Goal: Transaction & Acquisition: Subscribe to service/newsletter

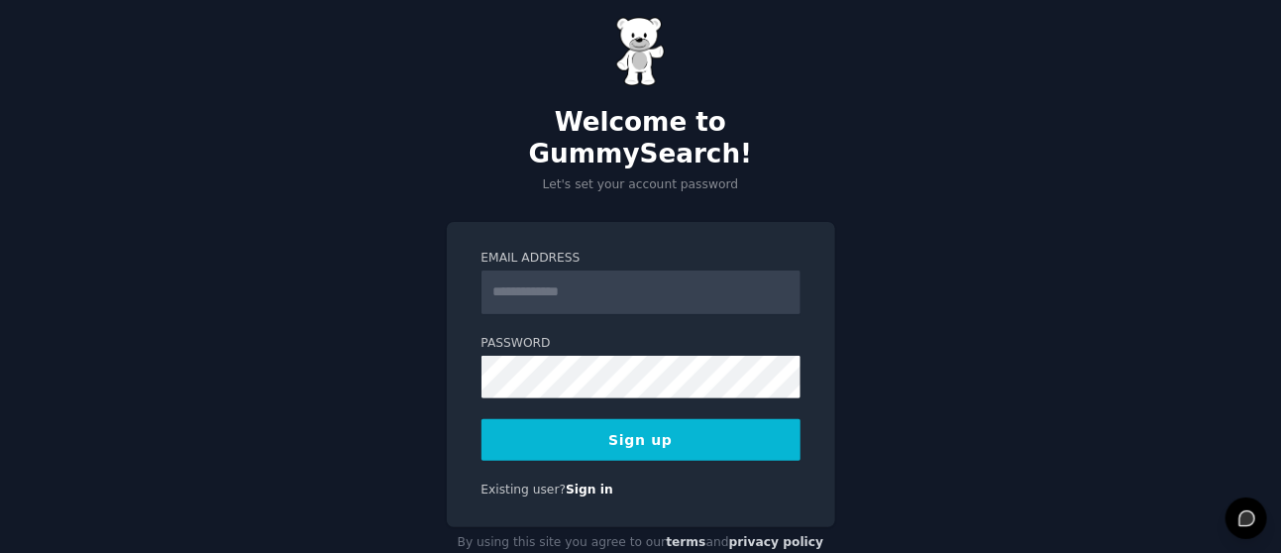
scroll to position [39, 0]
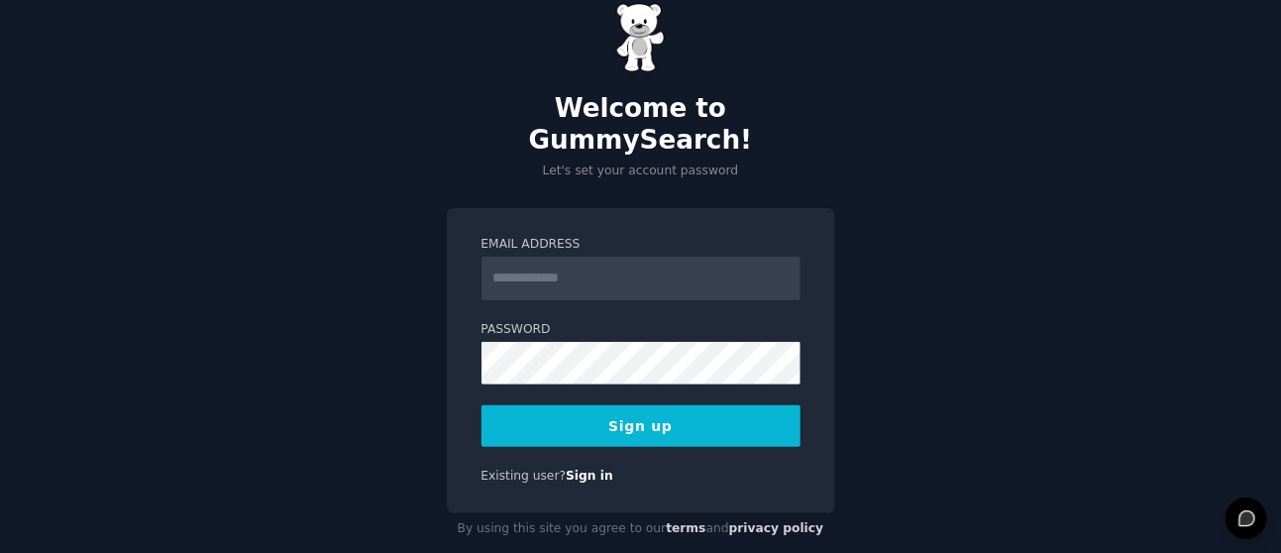
click at [590, 257] on input "Email Address" at bounding box center [640, 279] width 319 height 44
type input "**********"
click at [646, 405] on button "Sign up" at bounding box center [640, 426] width 319 height 42
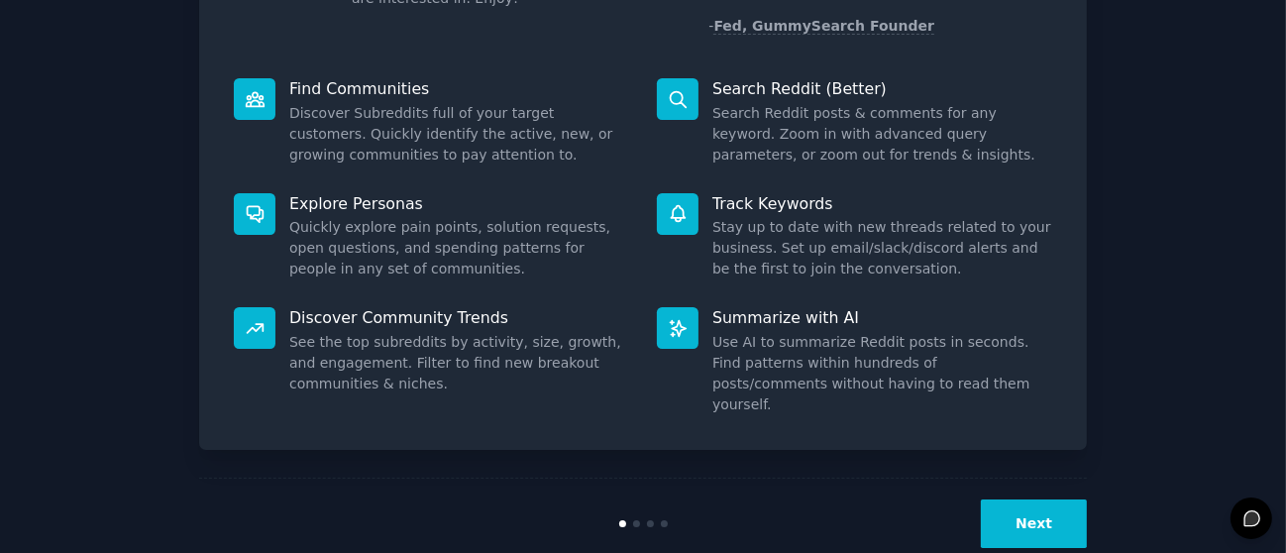
click at [1023, 499] on button "Next" at bounding box center [1034, 523] width 106 height 49
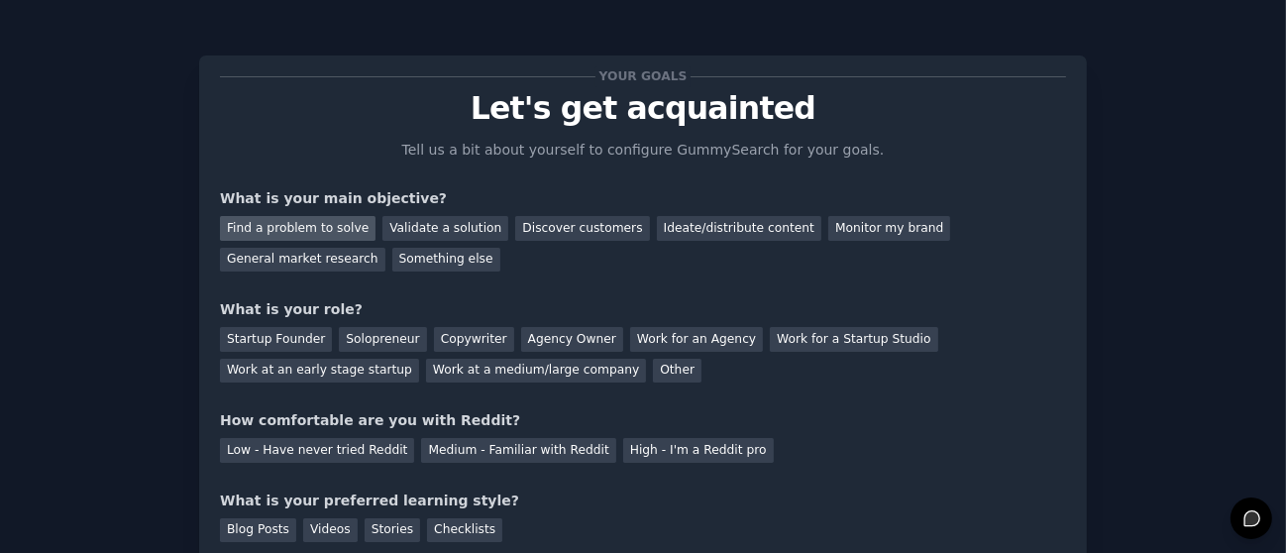
click at [272, 221] on div "Find a problem to solve" at bounding box center [298, 228] width 156 height 25
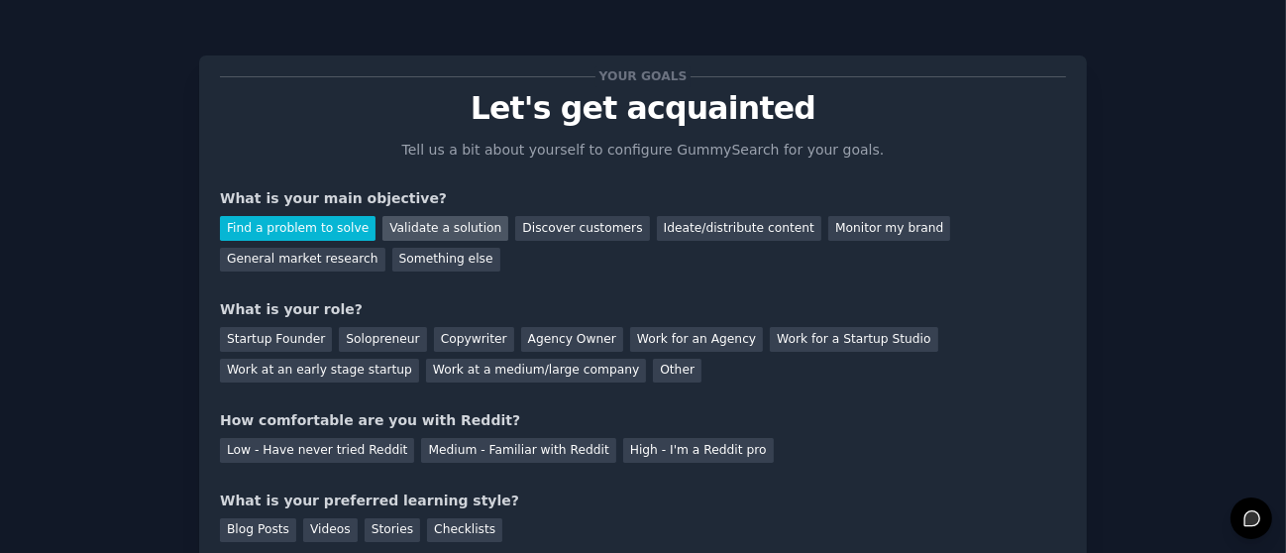
click at [453, 224] on div "Validate a solution" at bounding box center [445, 228] width 126 height 25
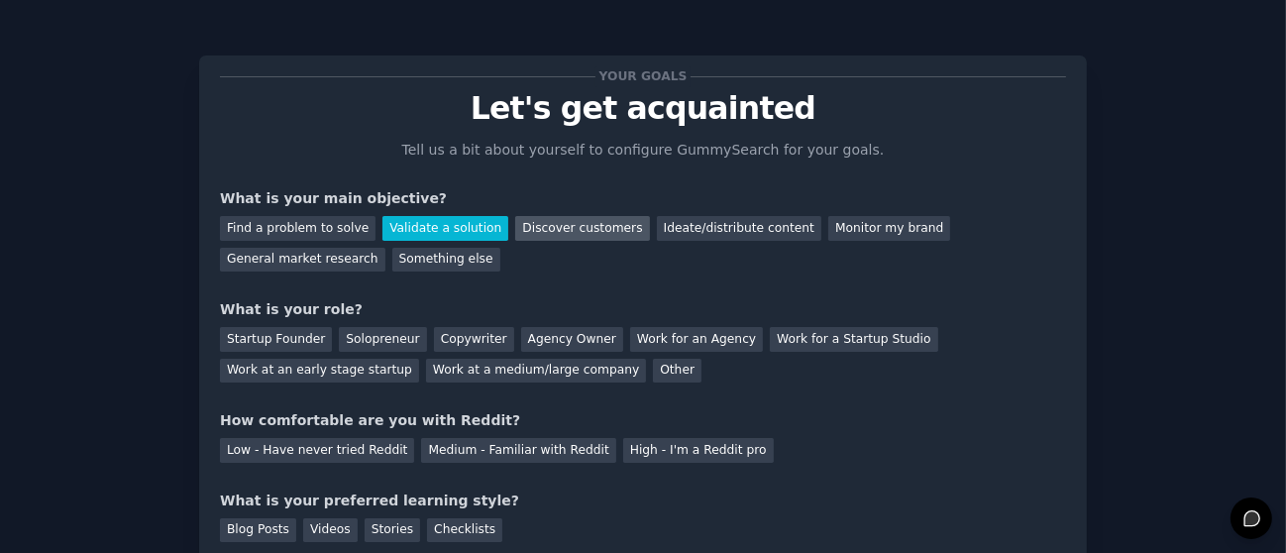
click at [539, 224] on div "Discover customers" at bounding box center [582, 228] width 134 height 25
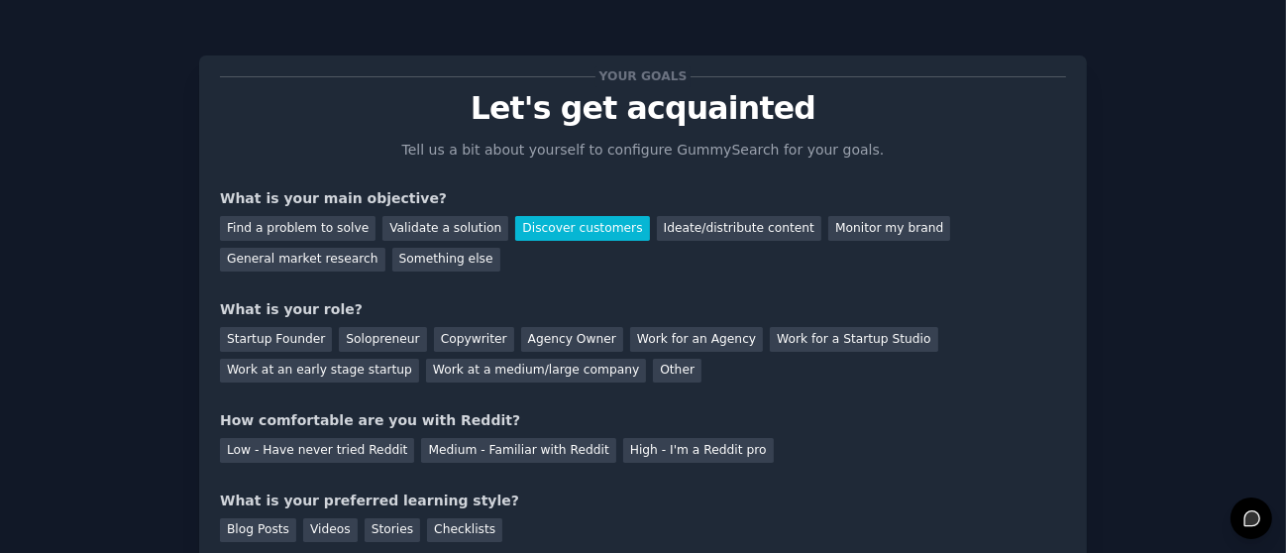
scroll to position [110, 0]
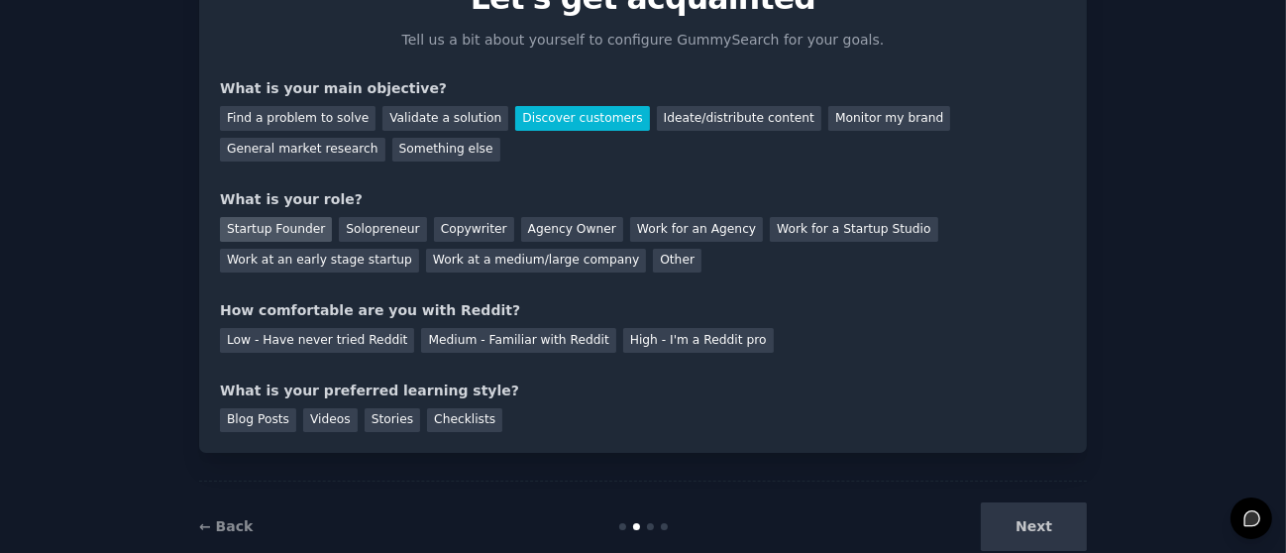
click at [243, 230] on div "Startup Founder" at bounding box center [276, 229] width 112 height 25
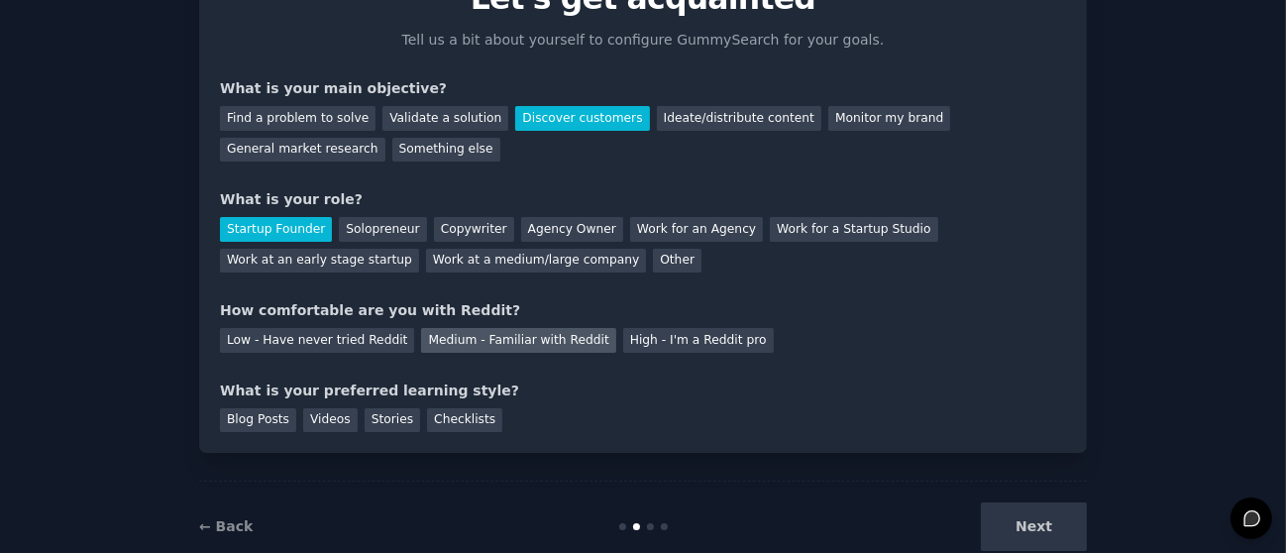
click at [467, 339] on div "Medium - Familiar with Reddit" at bounding box center [518, 340] width 194 height 25
click at [255, 419] on div "Blog Posts" at bounding box center [258, 420] width 76 height 25
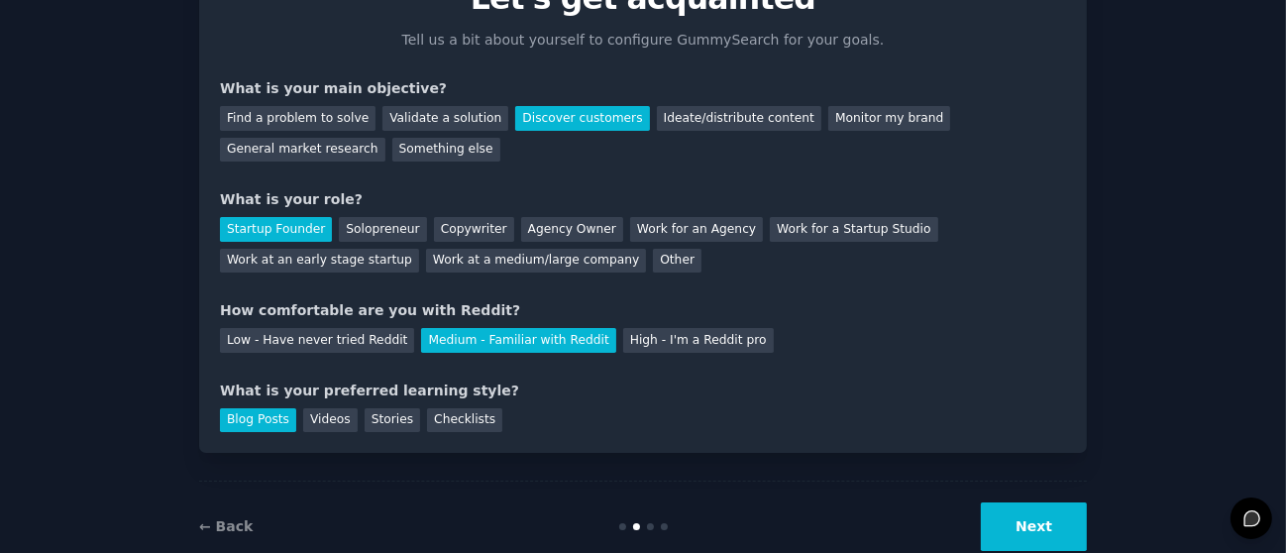
click at [1052, 519] on button "Next" at bounding box center [1034, 526] width 106 height 49
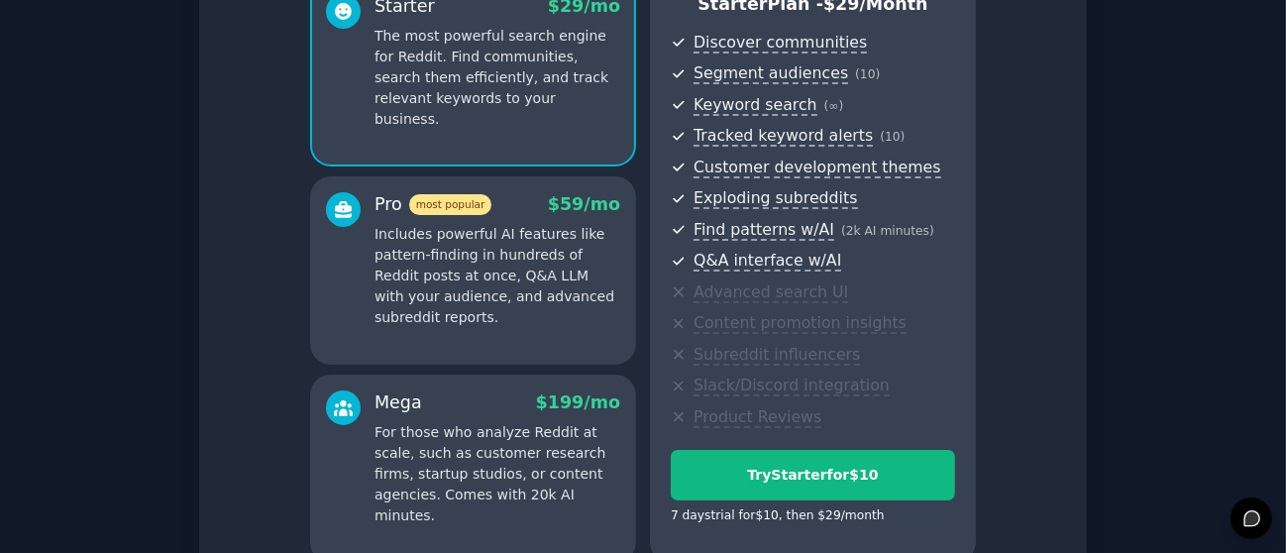
scroll to position [395, 0]
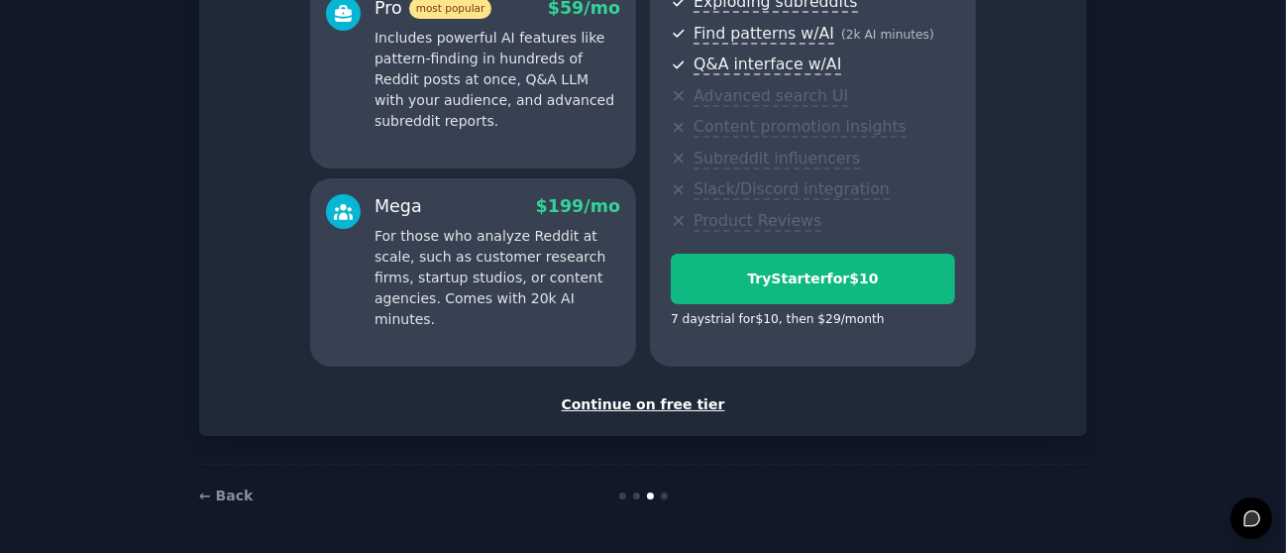
click at [632, 403] on div "Continue on free tier" at bounding box center [643, 404] width 846 height 21
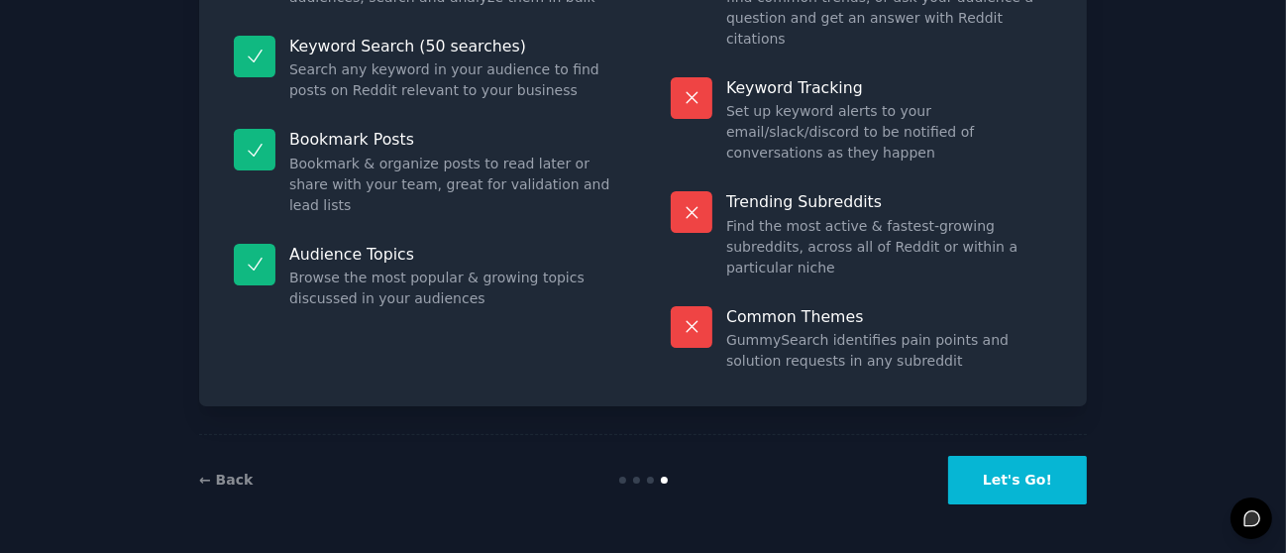
scroll to position [218, 0]
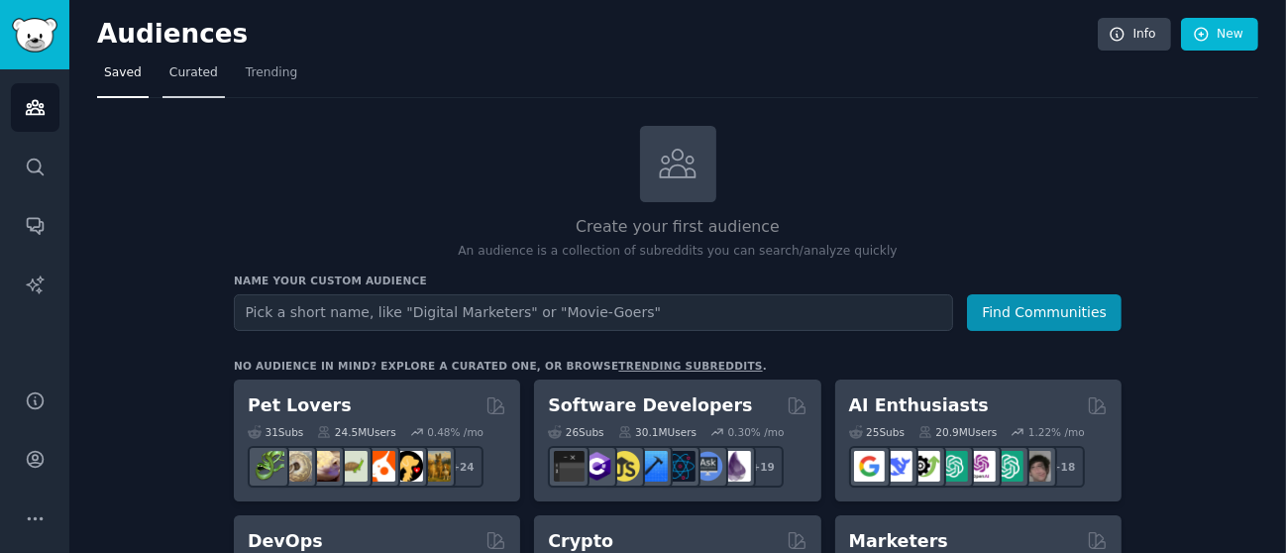
click at [183, 84] on link "Curated" at bounding box center [193, 77] width 62 height 41
